Goal: Task Accomplishment & Management: Complete application form

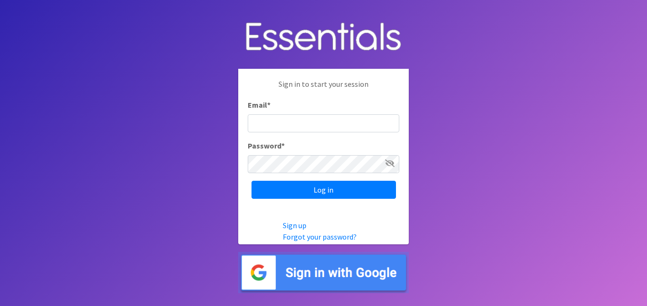
click at [329, 136] on div "Sign in to start your session Email * Password * Log in" at bounding box center [323, 138] width 171 height 139
type input "[EMAIL_ADDRESS][DOMAIN_NAME]"
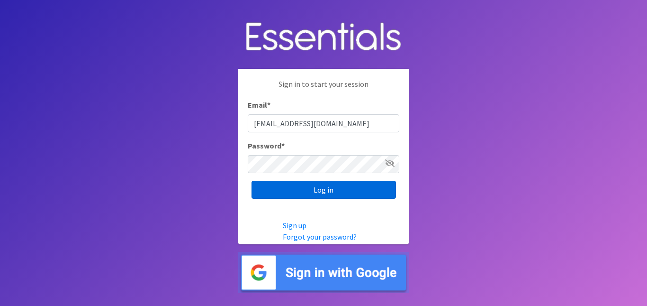
click at [321, 192] on input "Log in" at bounding box center [324, 190] width 145 height 18
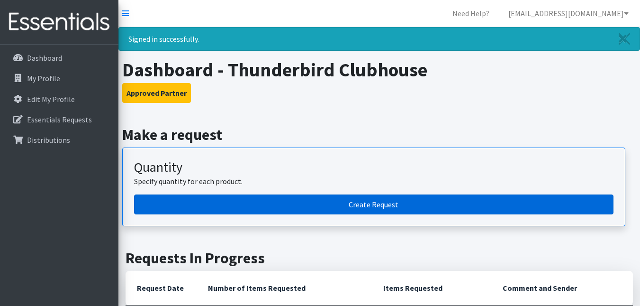
click at [316, 209] on link "Create Request" at bounding box center [374, 204] width 480 height 20
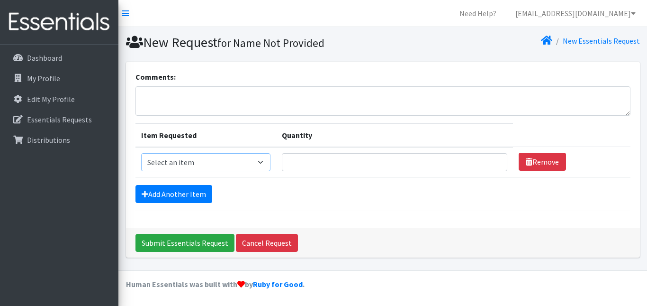
click at [257, 162] on select "Select an item Pad Kits Tampon Kit" at bounding box center [205, 162] width 129 height 18
select select "12263"
click at [141, 153] on select "Select an item Pad Kits Tampon Kit" at bounding box center [205, 162] width 129 height 18
click at [315, 162] on input "Quantity" at bounding box center [395, 162] width 226 height 18
type input "50"
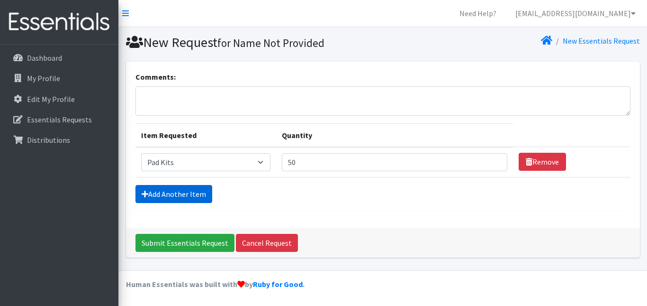
click at [196, 191] on link "Add Another Item" at bounding box center [174, 194] width 77 height 18
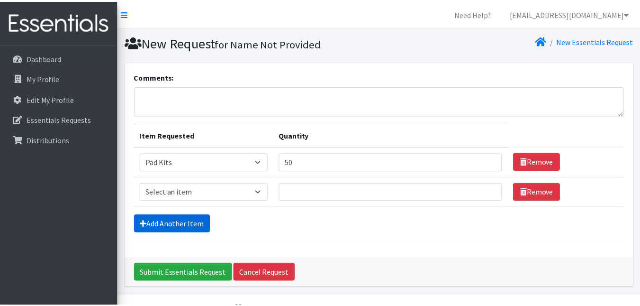
scroll to position [25, 0]
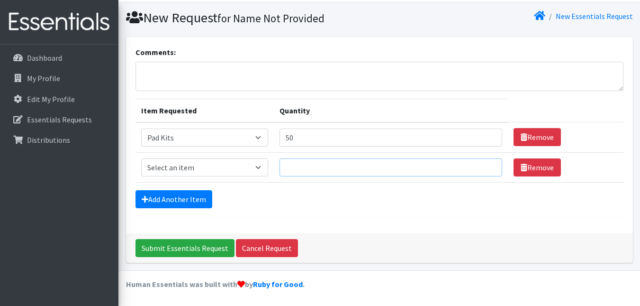
click at [317, 168] on input "Quantity" at bounding box center [391, 167] width 222 height 18
click at [259, 166] on select "Select an item Pad Kits Tampon Kit" at bounding box center [205, 167] width 128 height 18
select select "12262"
click at [141, 158] on select "Select an item Pad Kits Tampon Kit" at bounding box center [205, 167] width 128 height 18
click at [301, 162] on input "Quantity" at bounding box center [391, 167] width 222 height 18
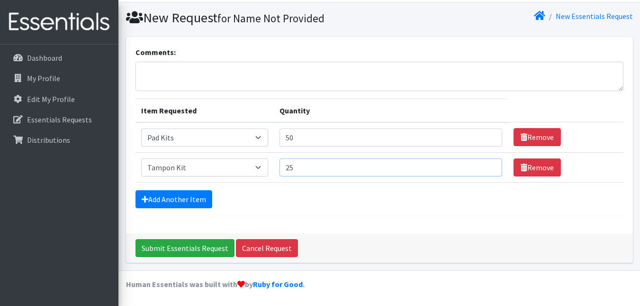
type input "25"
click at [310, 201] on div "Add Another Item" at bounding box center [380, 199] width 488 height 18
click at [163, 249] on input "Submit Essentials Request" at bounding box center [185, 248] width 99 height 18
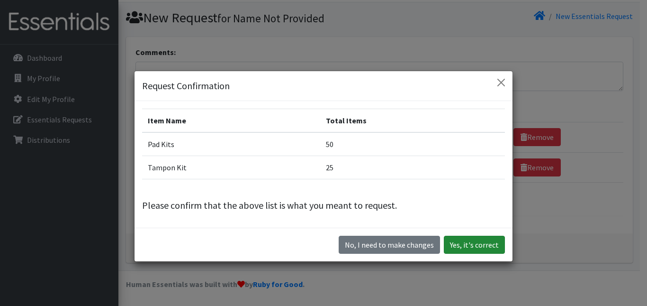
click at [482, 243] on button "Yes, it's correct" at bounding box center [474, 245] width 61 height 18
